Goal: Complete application form

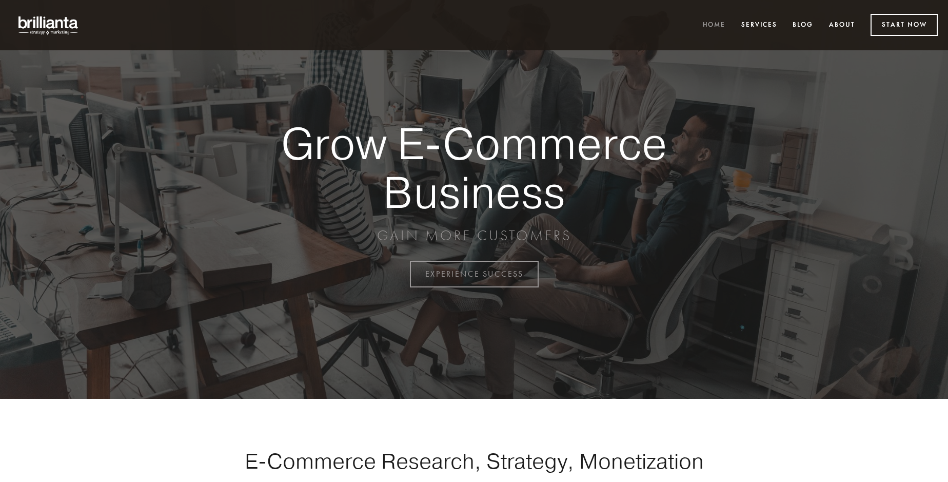
scroll to position [2688, 0]
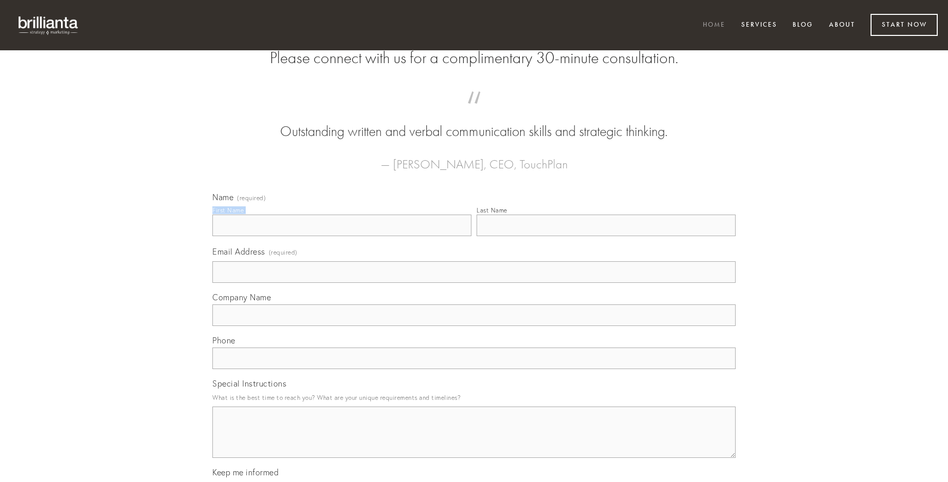
type input "[PERSON_NAME]"
click at [606, 236] on input "Last Name" at bounding box center [605, 225] width 259 height 22
type input "[PERSON_NAME]"
click at [474, 283] on input "Email Address (required)" at bounding box center [473, 272] width 523 height 22
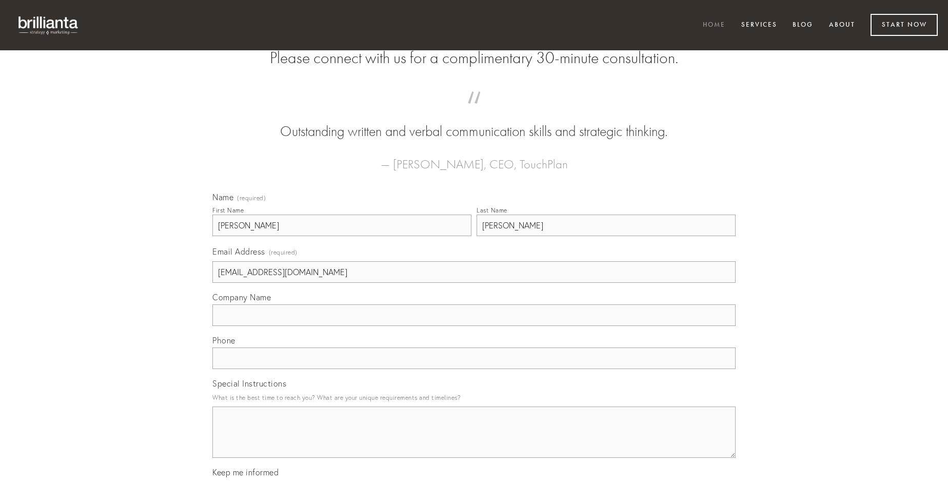
type input "[EMAIL_ADDRESS][DOMAIN_NAME]"
click at [474, 326] on input "Company Name" at bounding box center [473, 315] width 523 height 22
type input "supellex"
click at [474, 369] on input "text" at bounding box center [473, 358] width 523 height 22
click at [474, 441] on textarea "Special Instructions" at bounding box center [473, 431] width 523 height 51
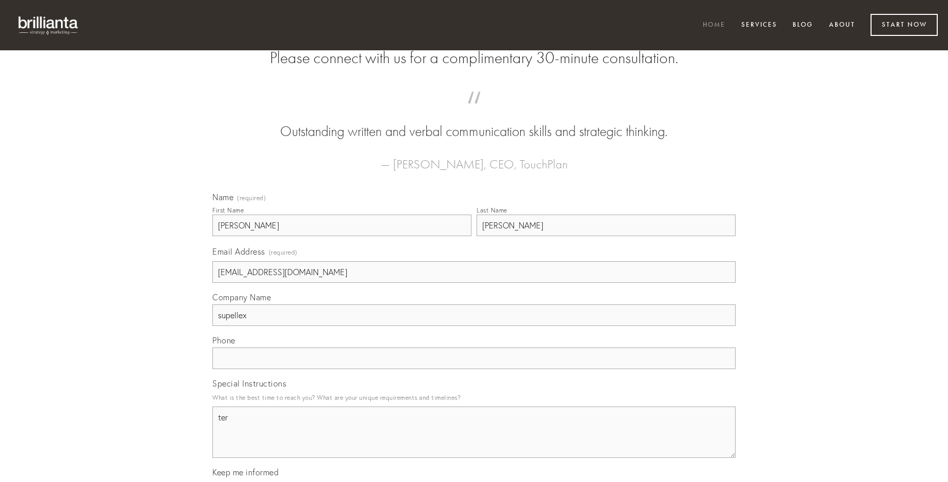
type textarea "ter"
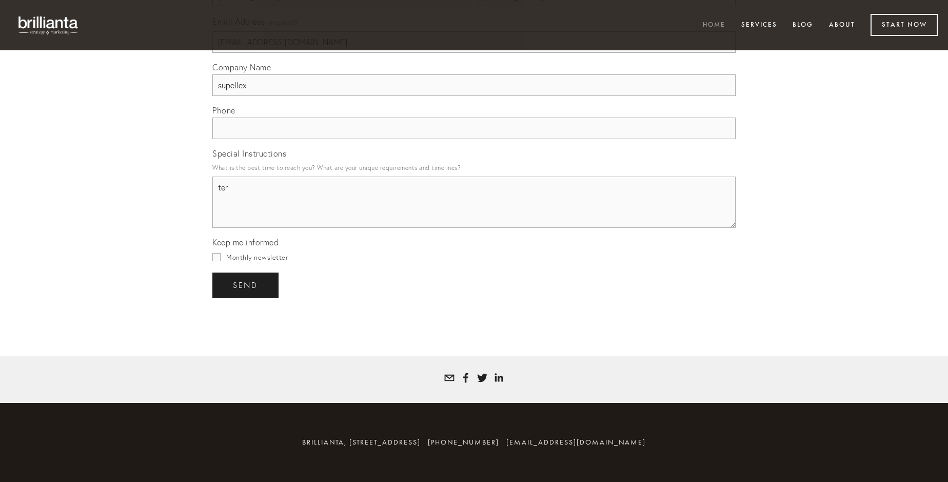
click at [246, 285] on span "send" at bounding box center [245, 285] width 25 height 9
